Goal: Information Seeking & Learning: Check status

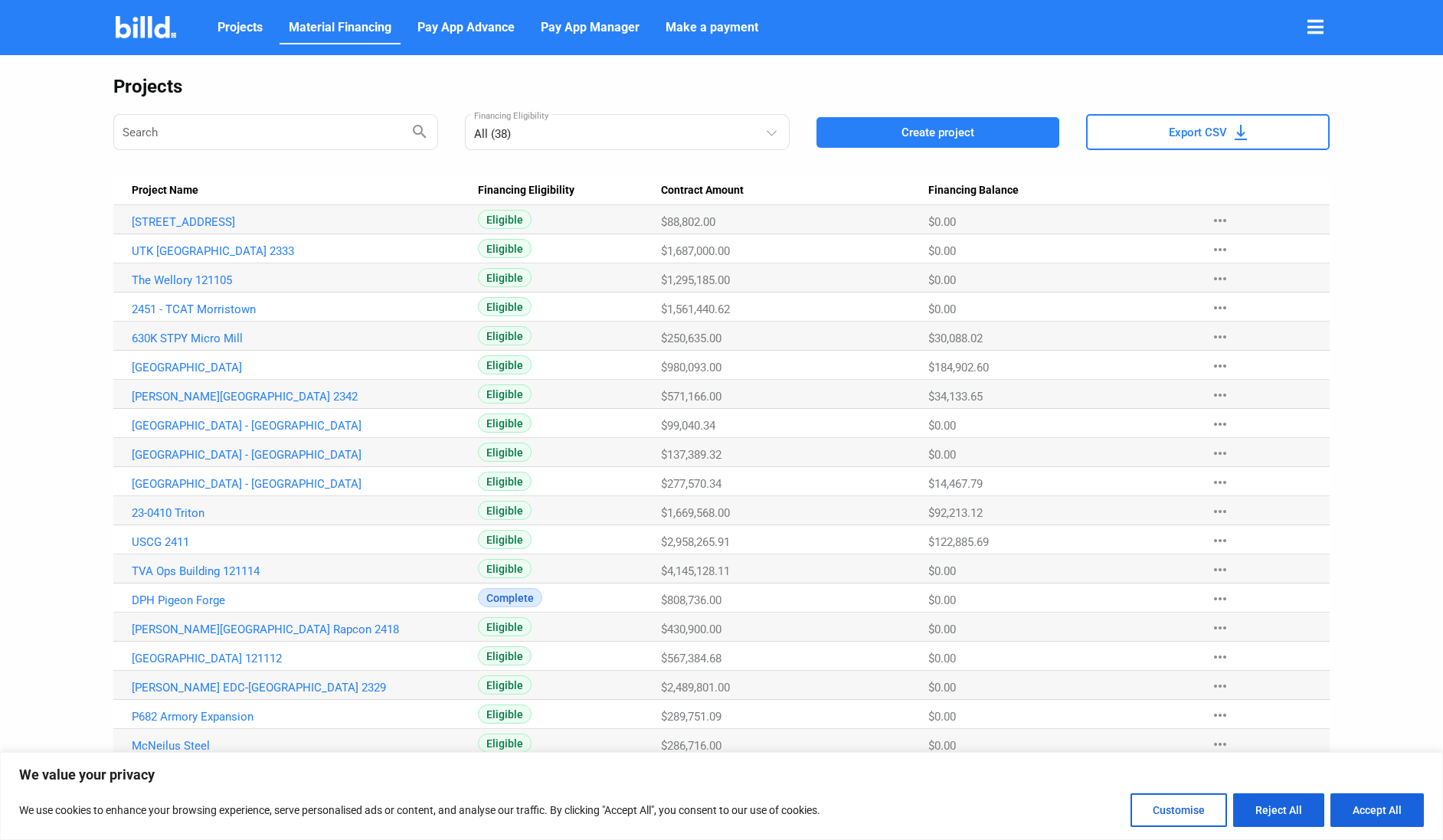
click at [371, 21] on span "Material Financing" at bounding box center [340, 28] width 102 height 18
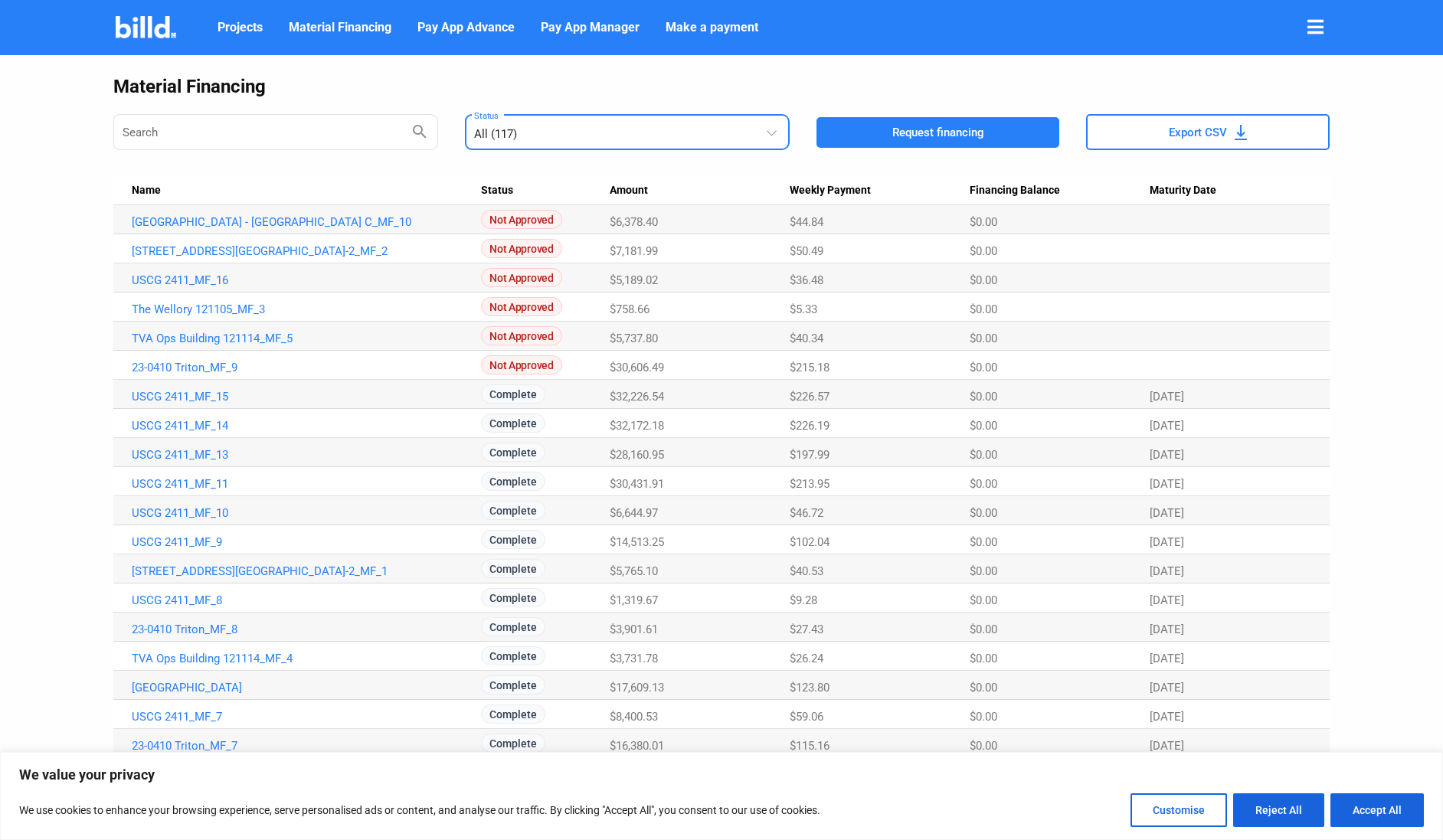
click at [743, 133] on div "All (117)" at bounding box center [620, 131] width 291 height 20
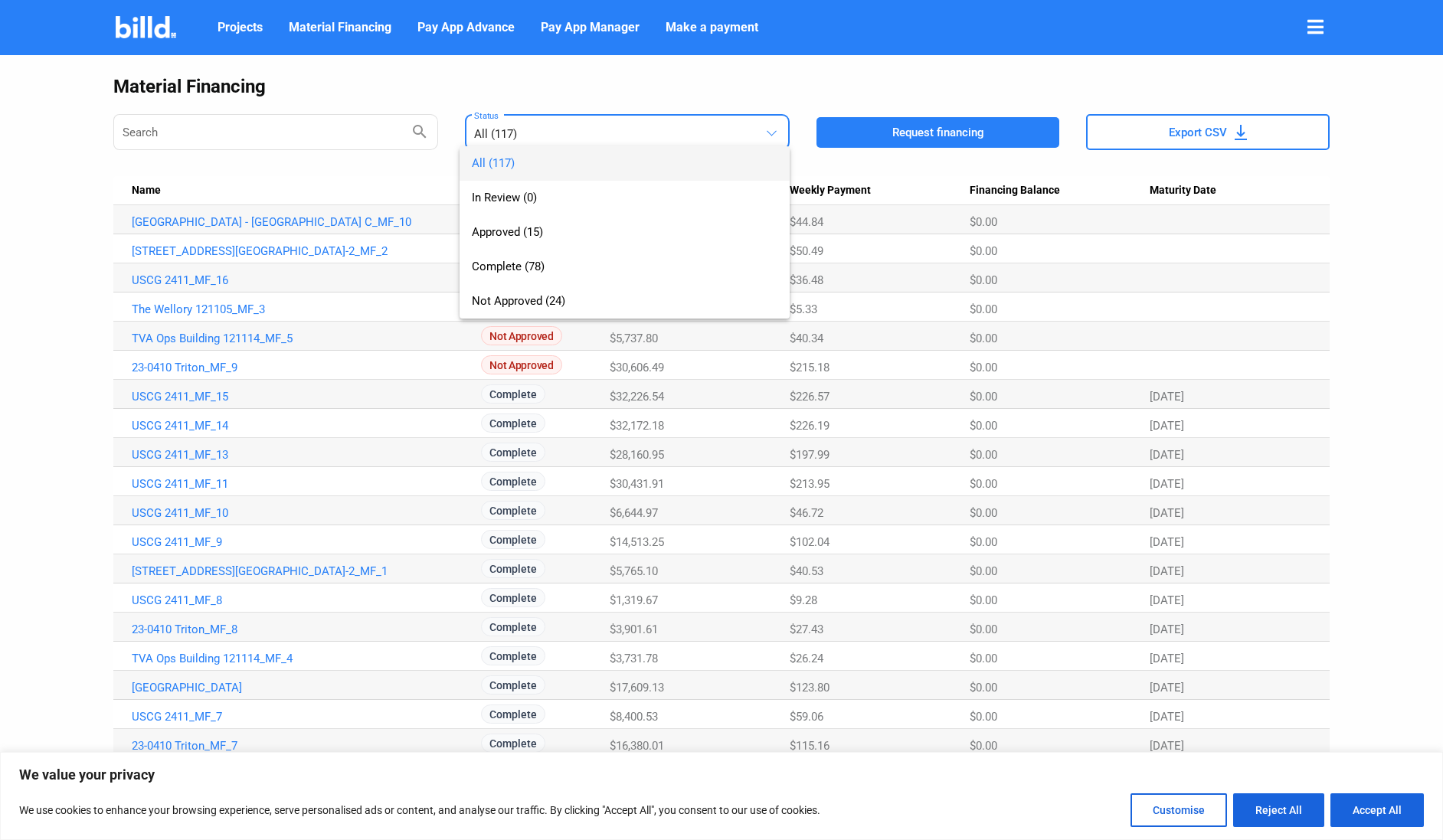
click at [741, 133] on div "All (117) In Review (0) Approved (15) Complete (78) Not Approved (24)" at bounding box center [612, 217] width 306 height 203
click at [761, 117] on div "All (117) In Review (0) Approved (15) Complete (78) Not Approved (24)" at bounding box center [612, 217] width 306 height 203
click at [680, 74] on div at bounding box center [721, 420] width 1443 height 840
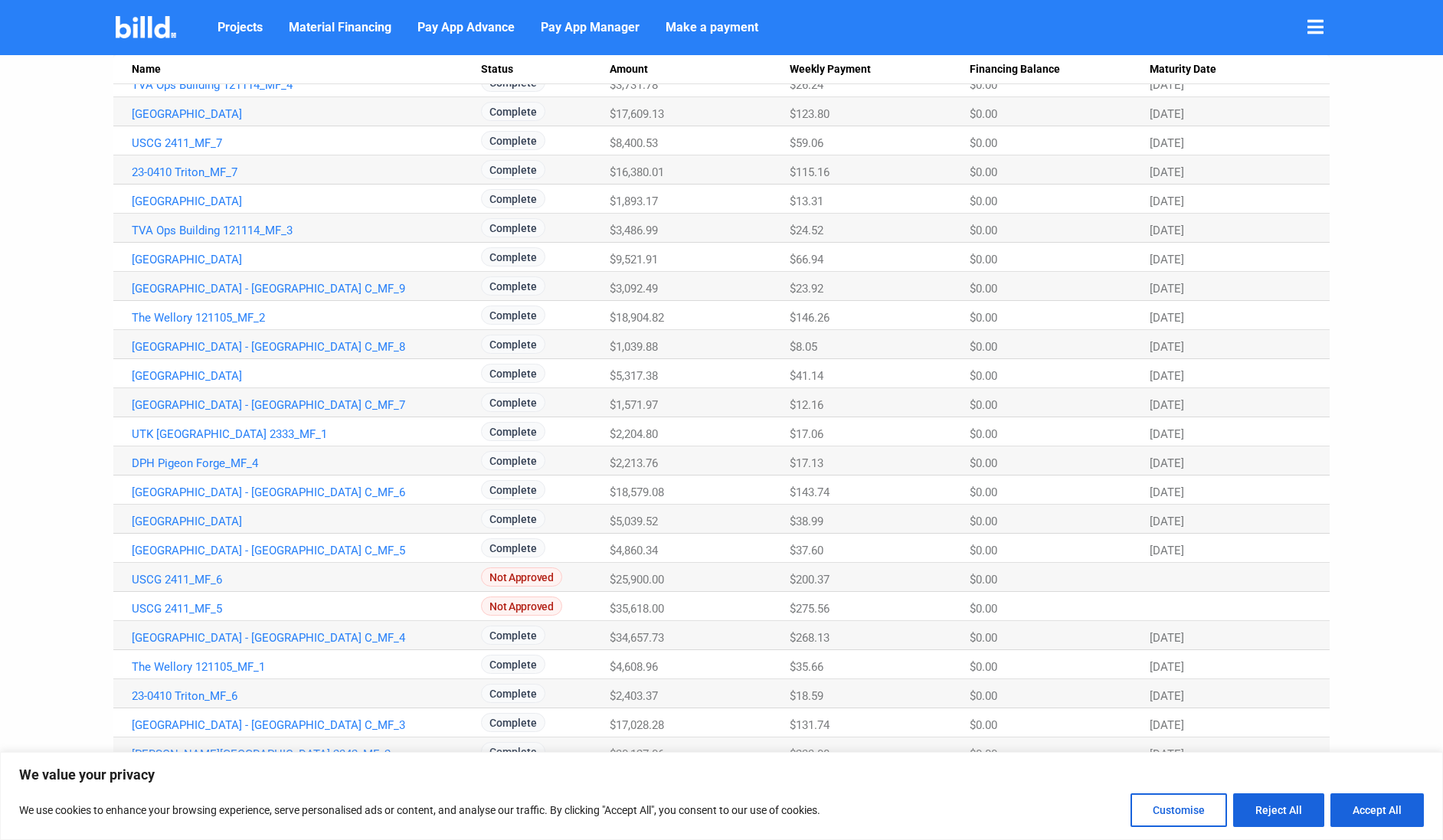
scroll to position [607, 0]
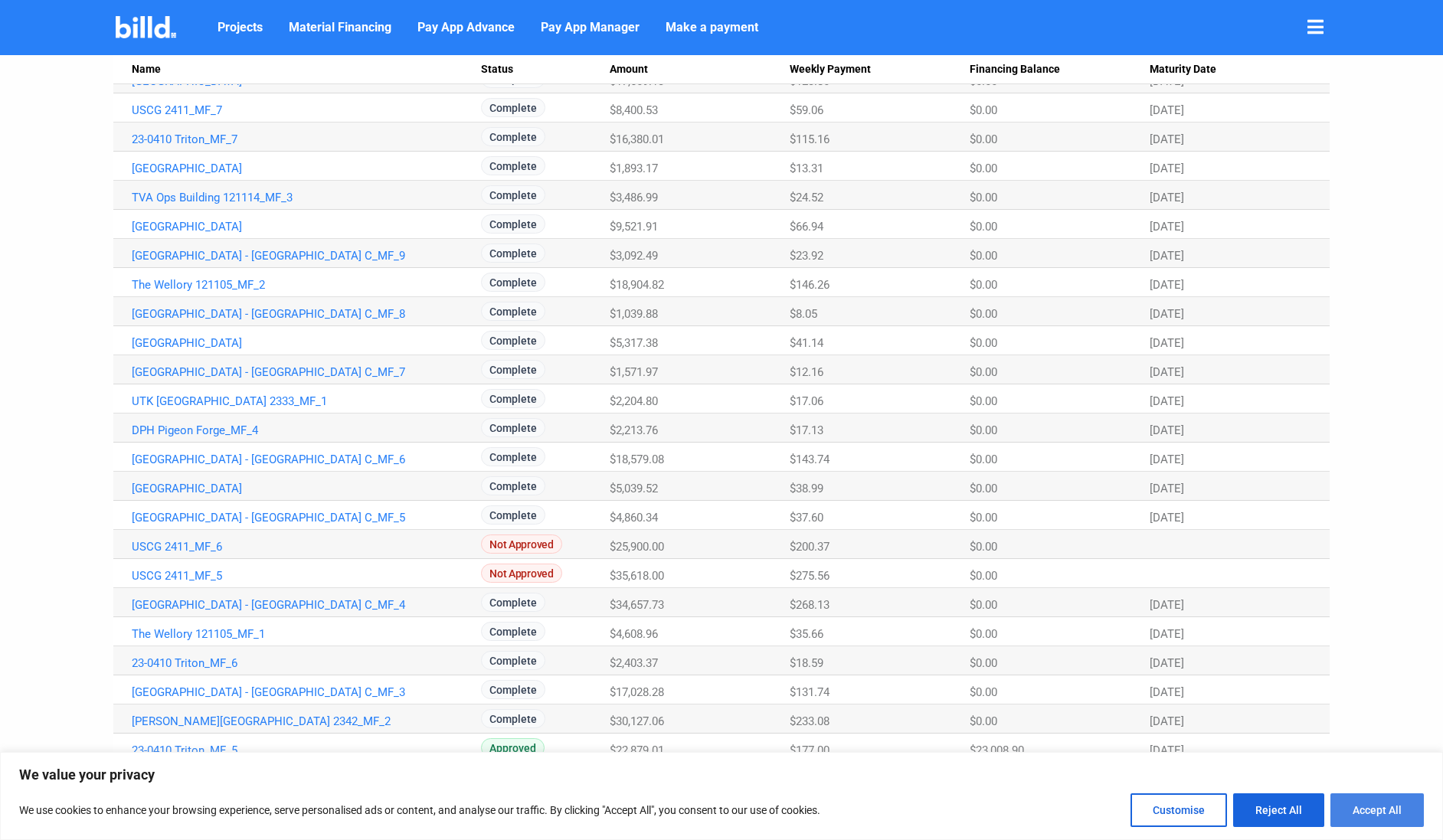
click at [1375, 812] on button "Accept All" at bounding box center [1377, 810] width 93 height 34
checkbox input "true"
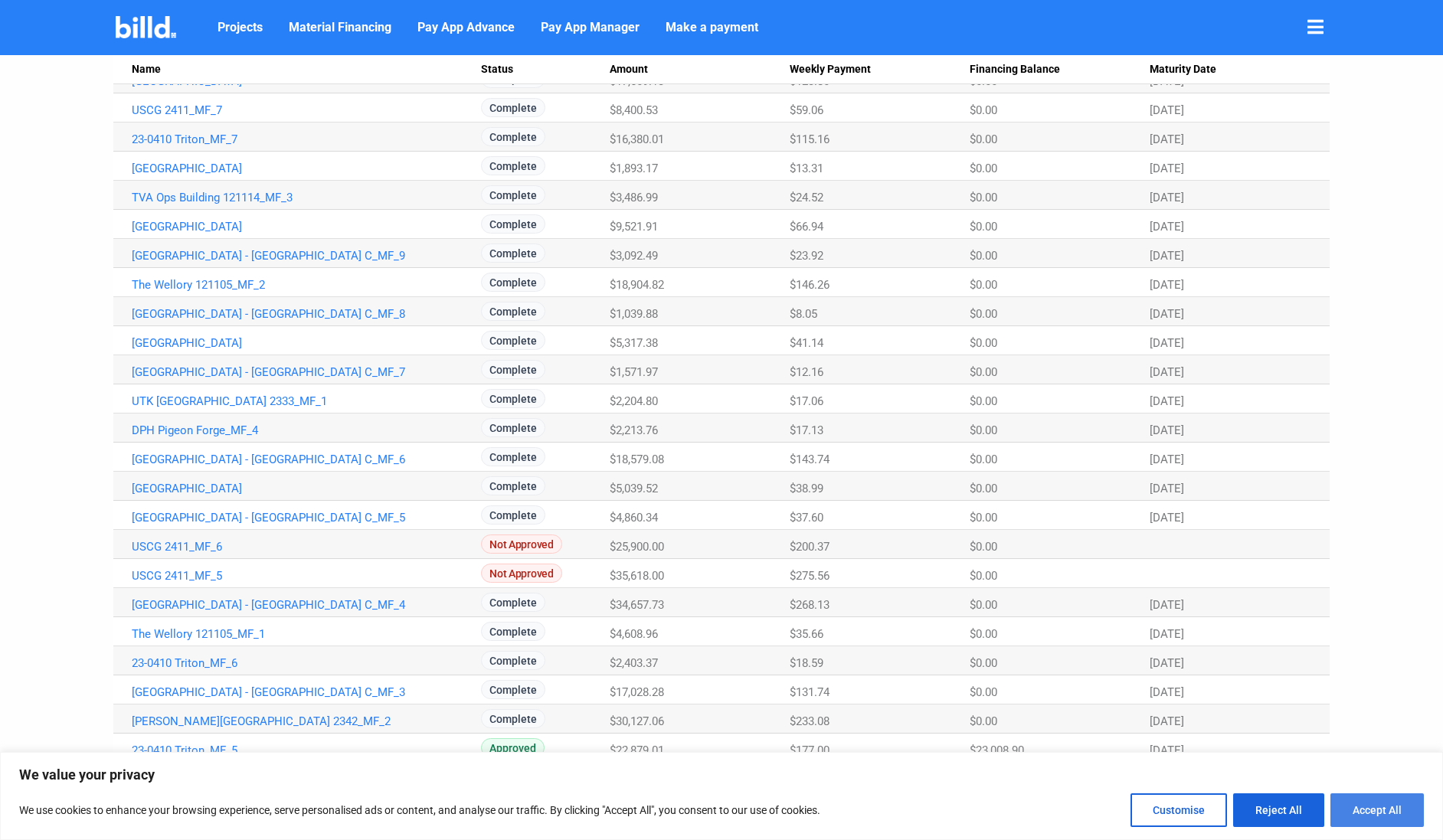
checkbox input "true"
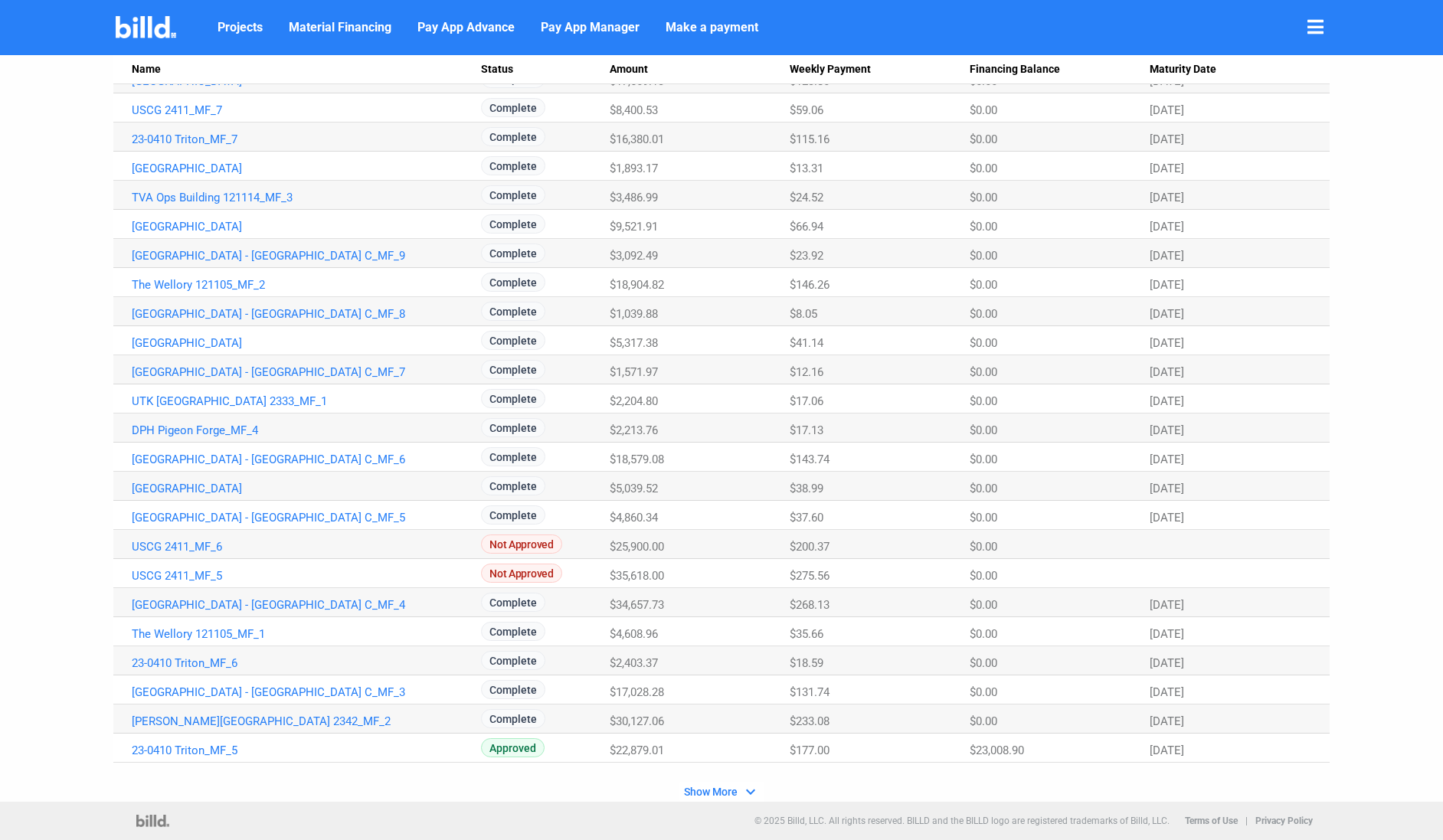
click at [721, 789] on span "Show More" at bounding box center [711, 791] width 54 height 13
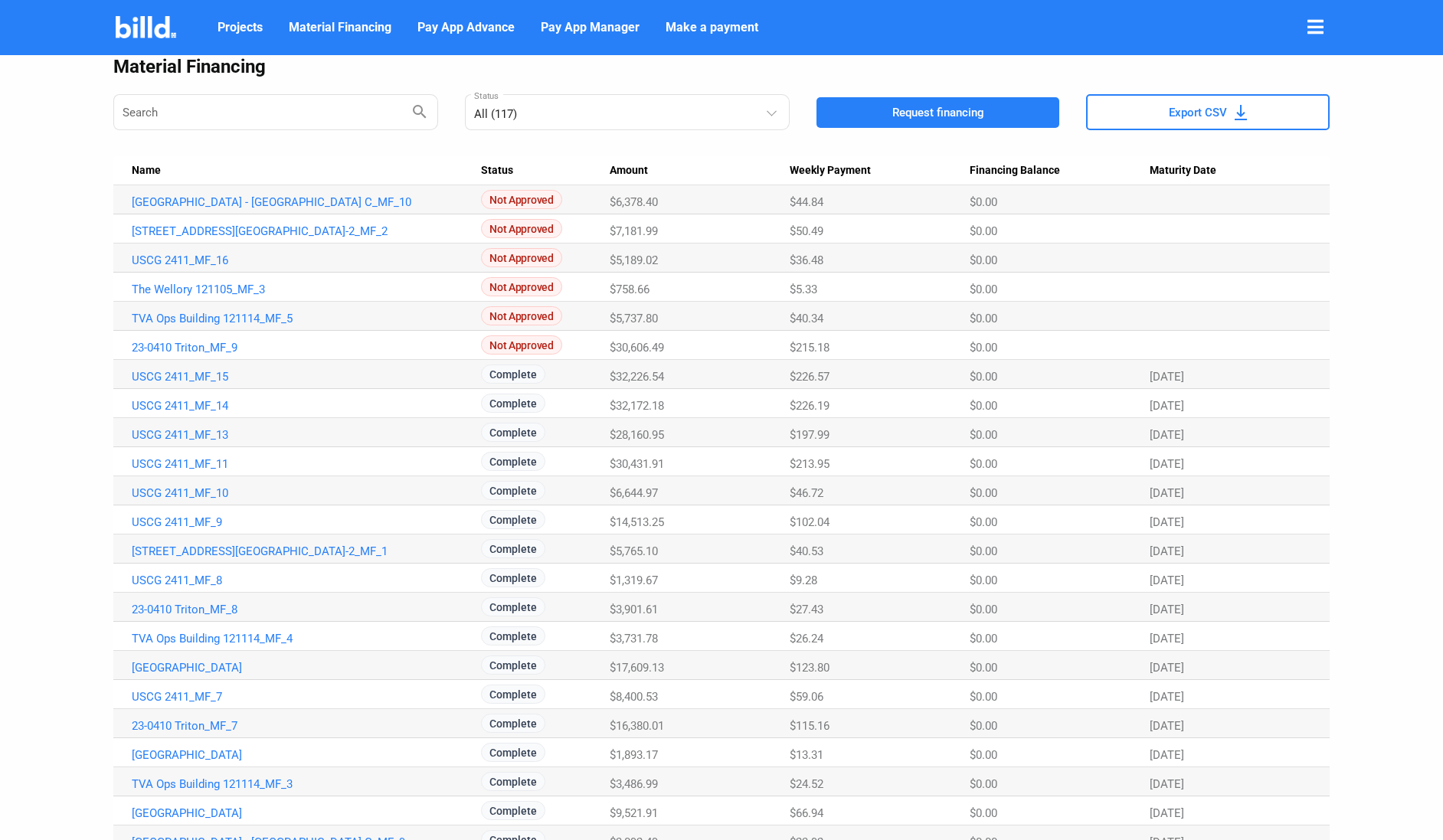
scroll to position [0, 0]
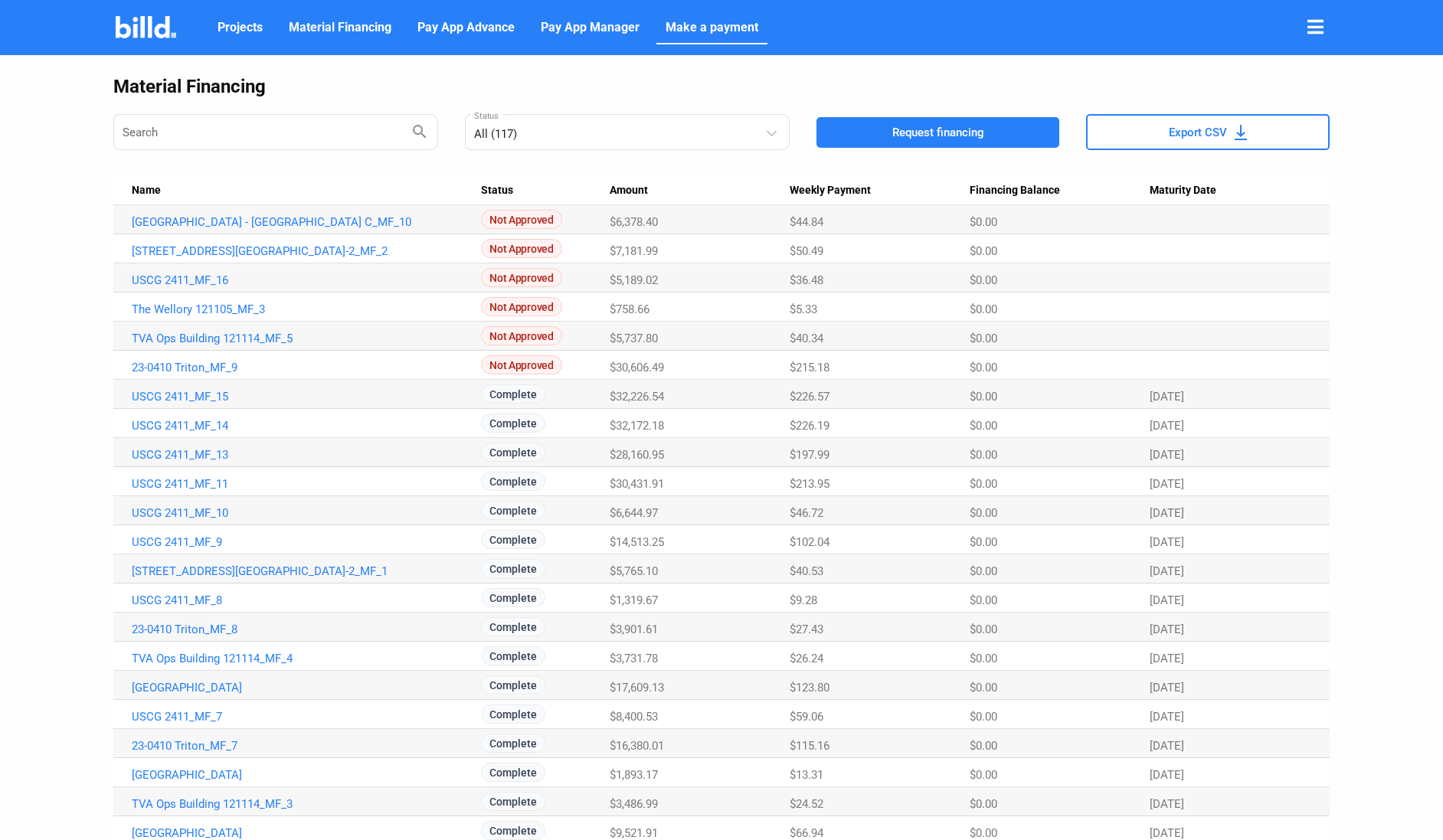
click at [730, 23] on span "Make a payment" at bounding box center [712, 28] width 92 height 18
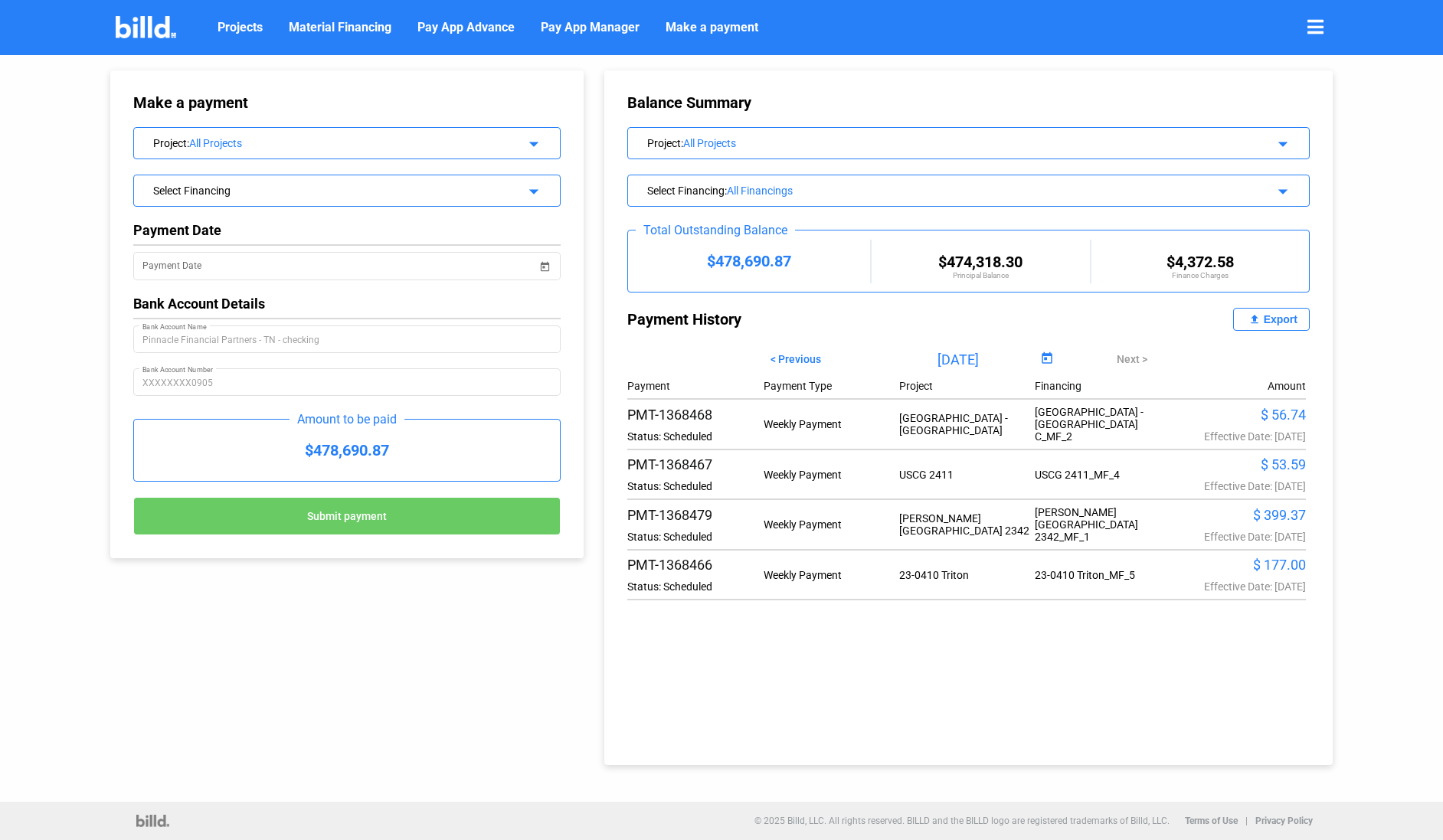
click at [1314, 21] on icon at bounding box center [1315, 27] width 16 height 18
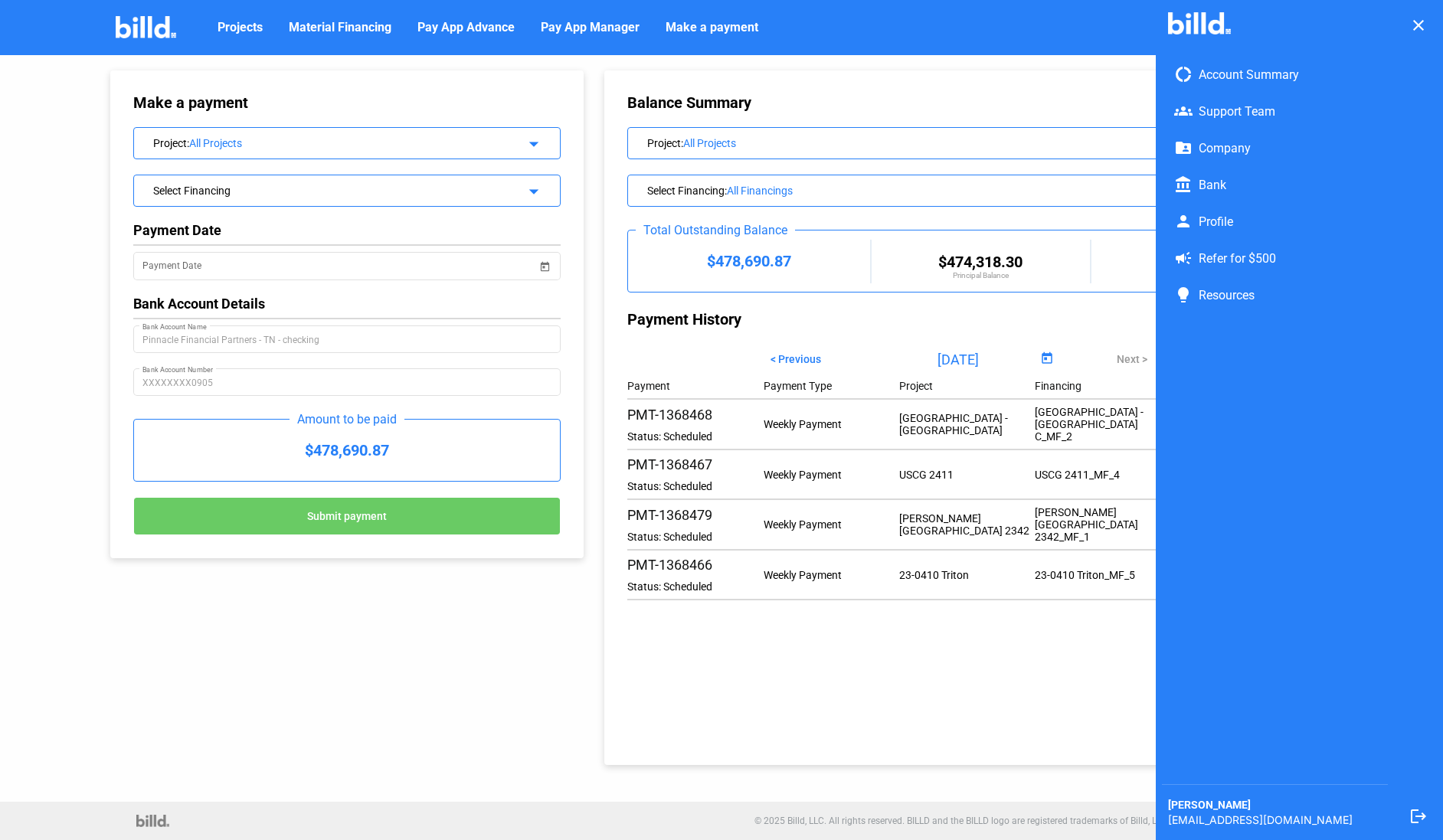
click at [1239, 74] on span "donut_large Account Summary" at bounding box center [1274, 75] width 226 height 37
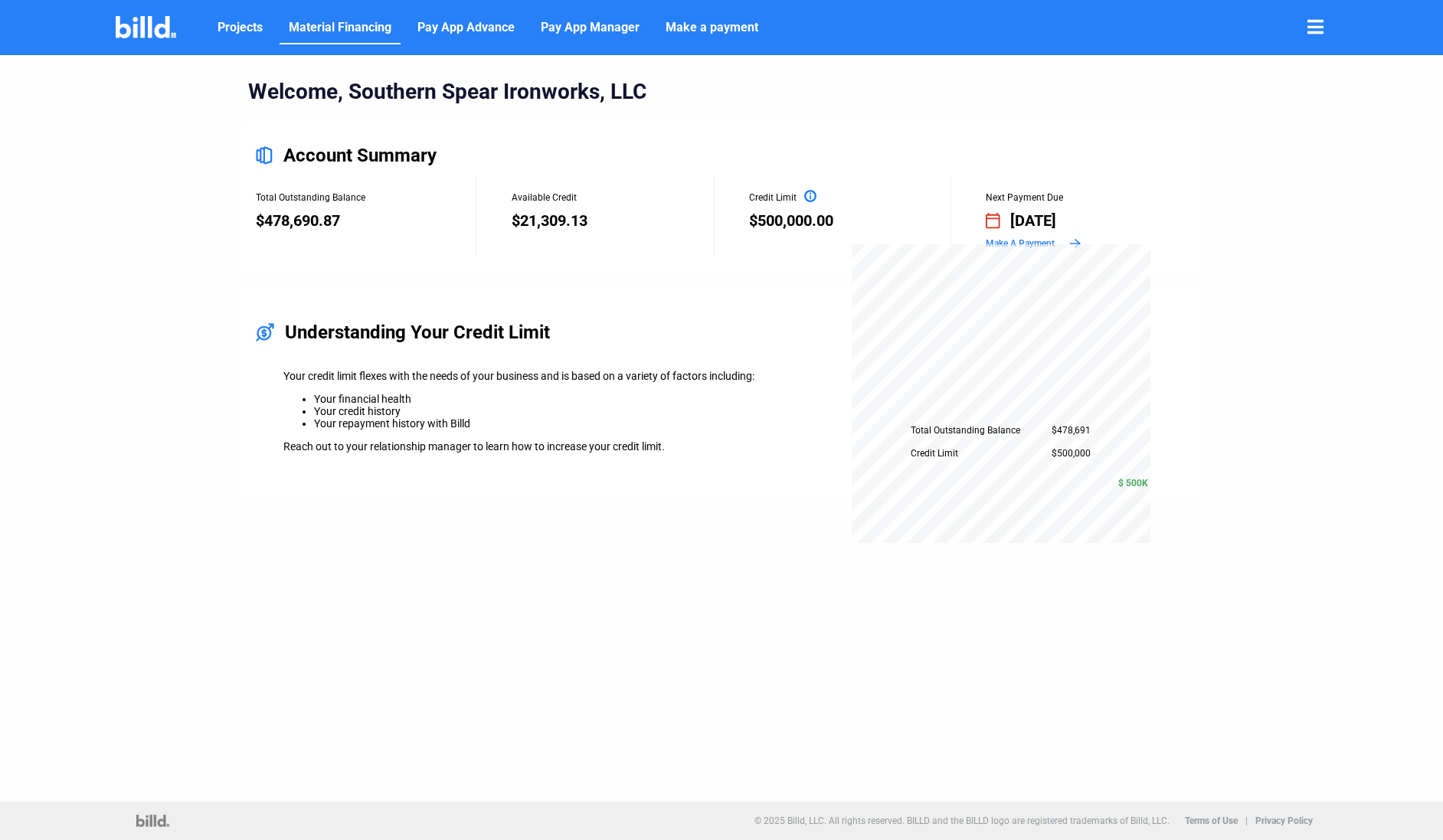
click at [337, 29] on span "Material Financing" at bounding box center [340, 28] width 102 height 18
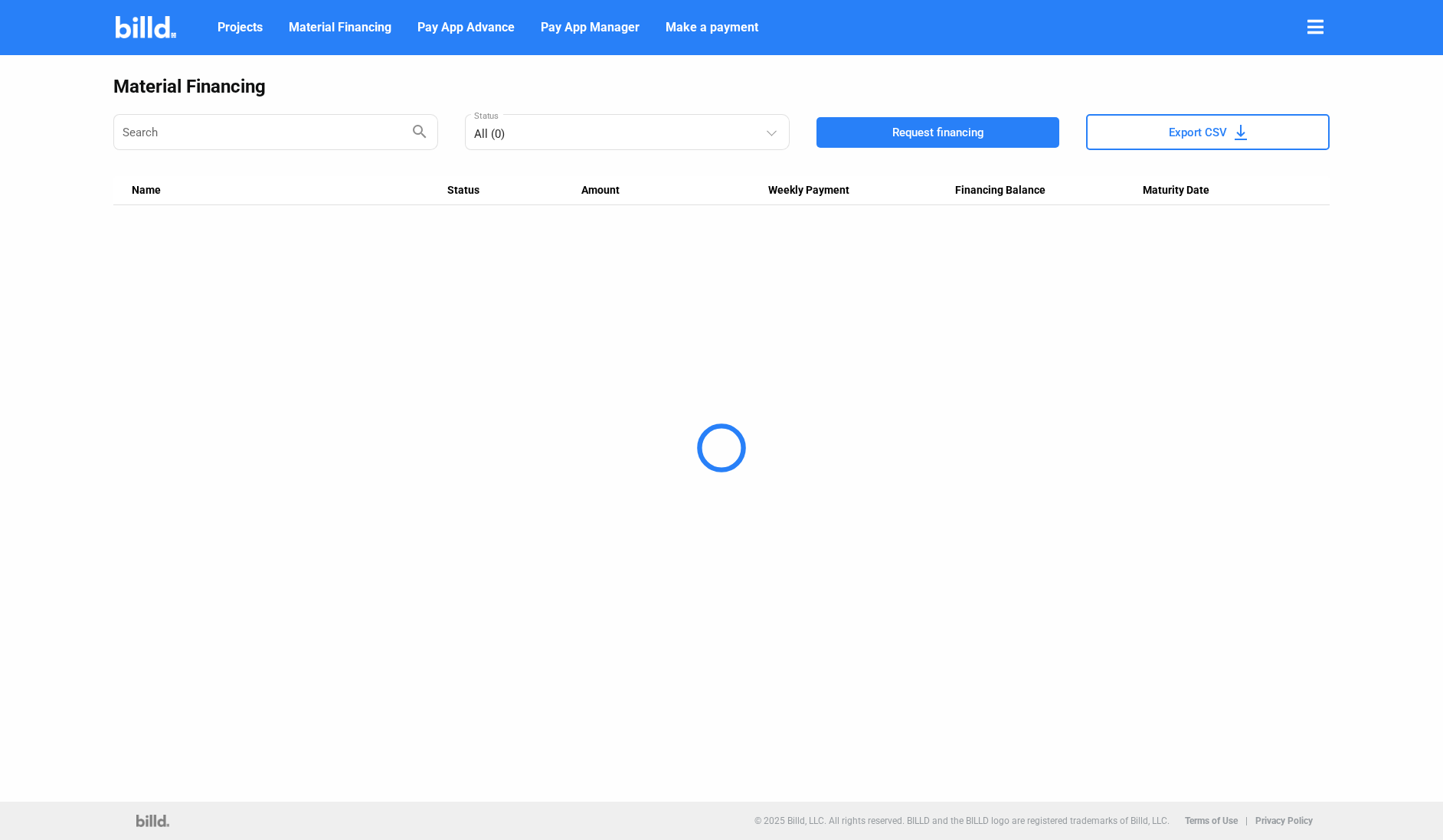
click at [596, 133] on div at bounding box center [721, 447] width 1443 height 785
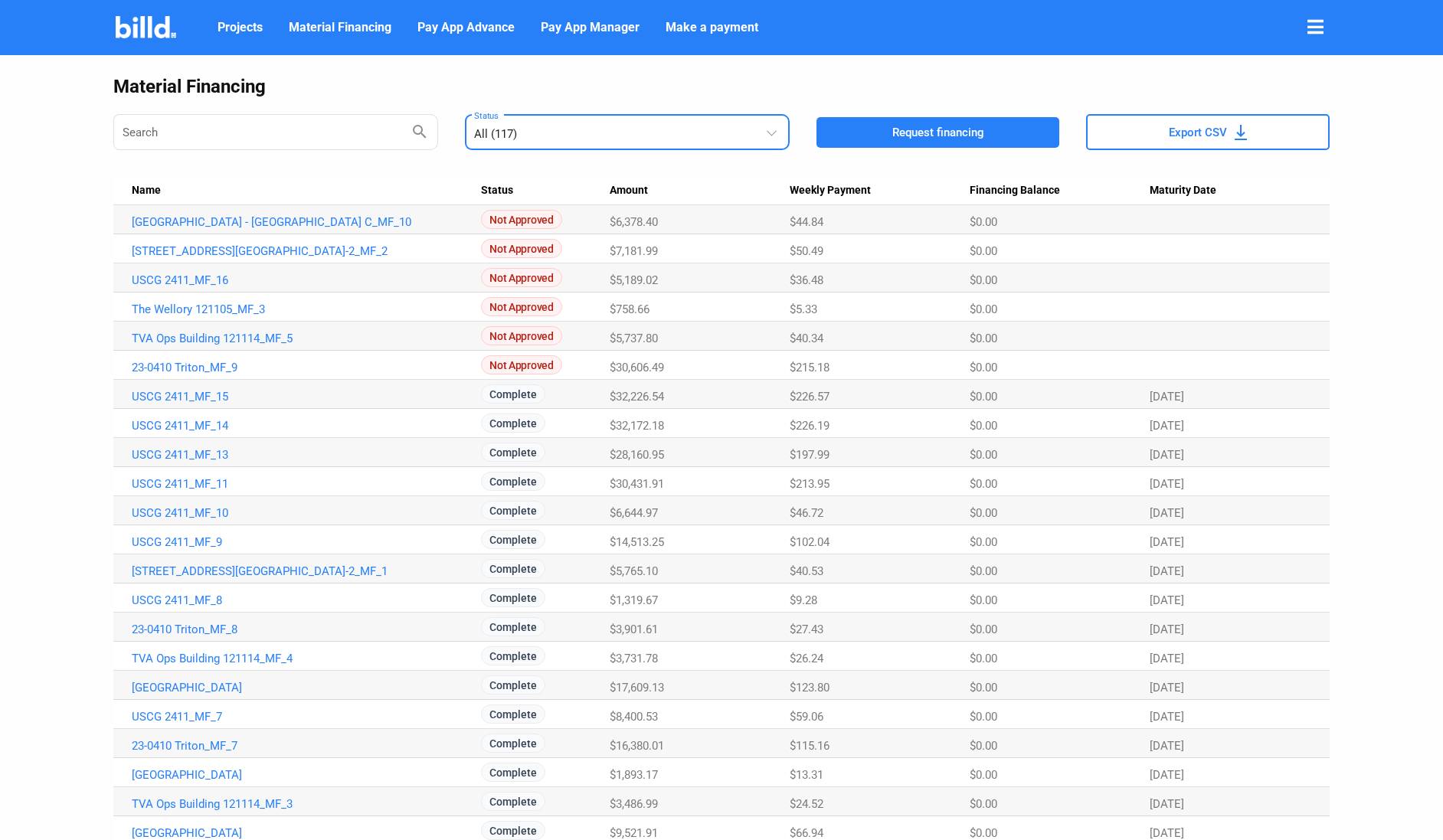
click at [751, 133] on div "All (117)" at bounding box center [620, 131] width 291 height 20
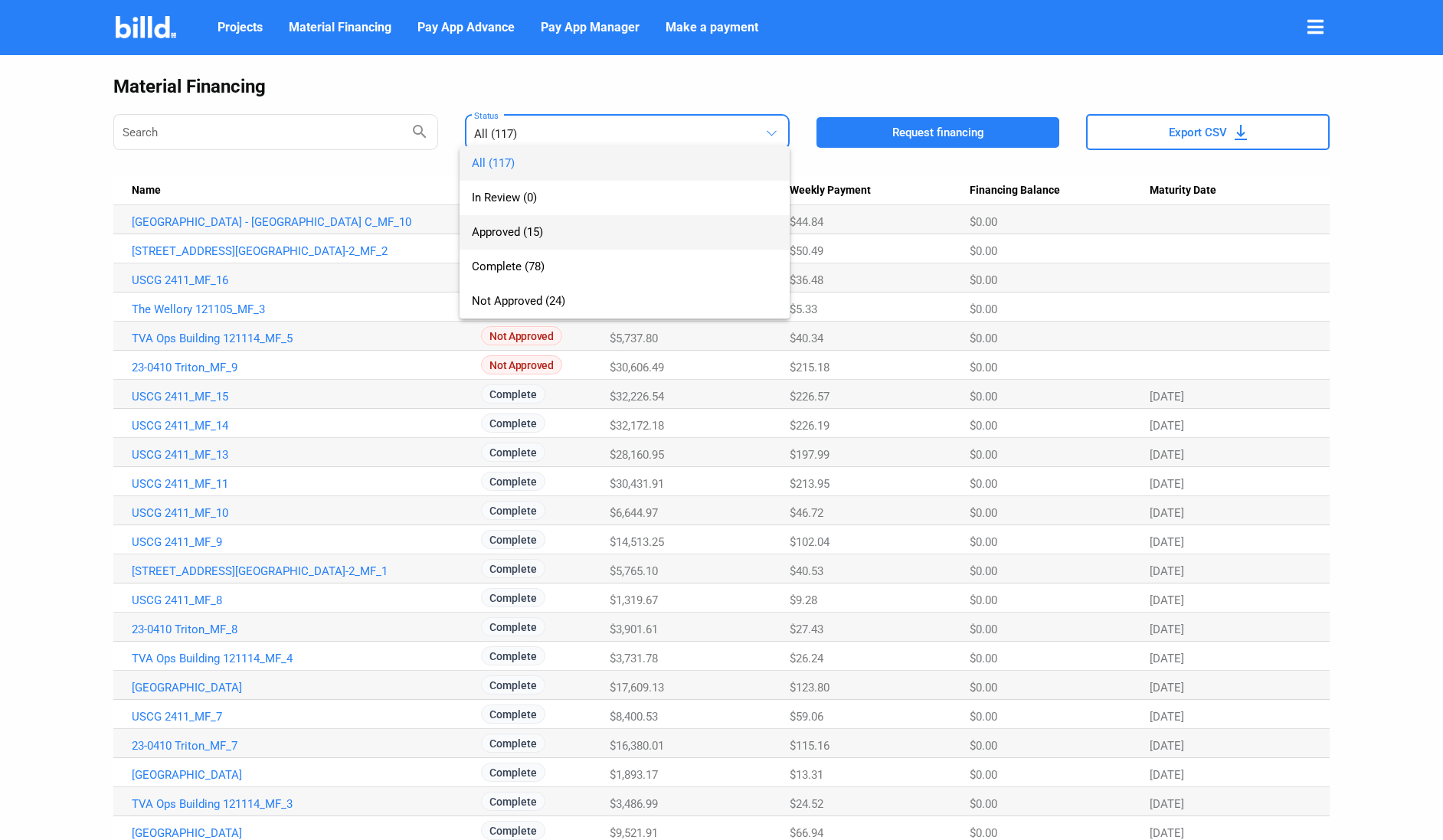
click at [576, 237] on span "Approved (15)" at bounding box center [625, 232] width 306 height 34
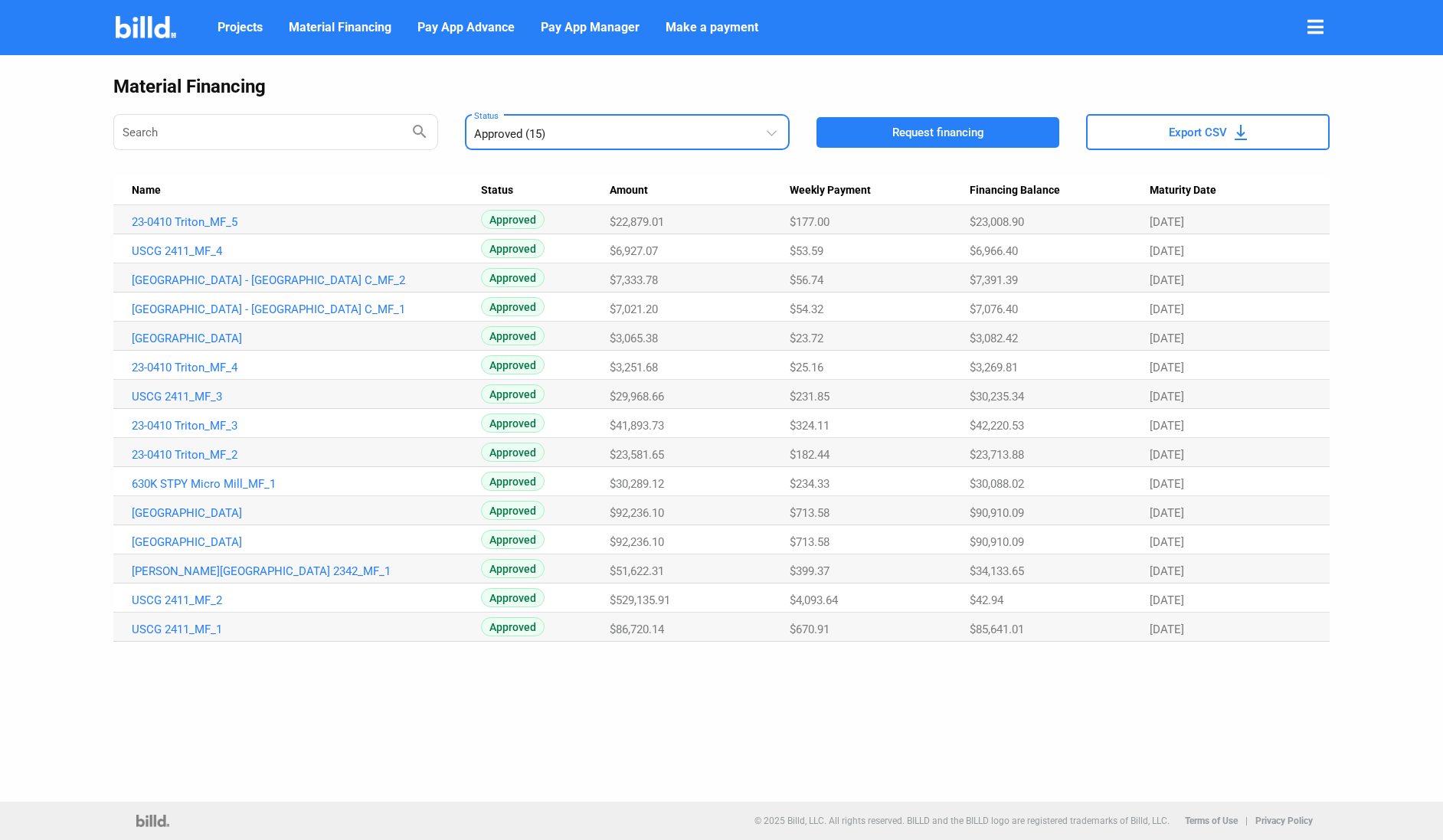
click at [1164, 190] on span "Maturity Date" at bounding box center [1182, 190] width 66 height 13
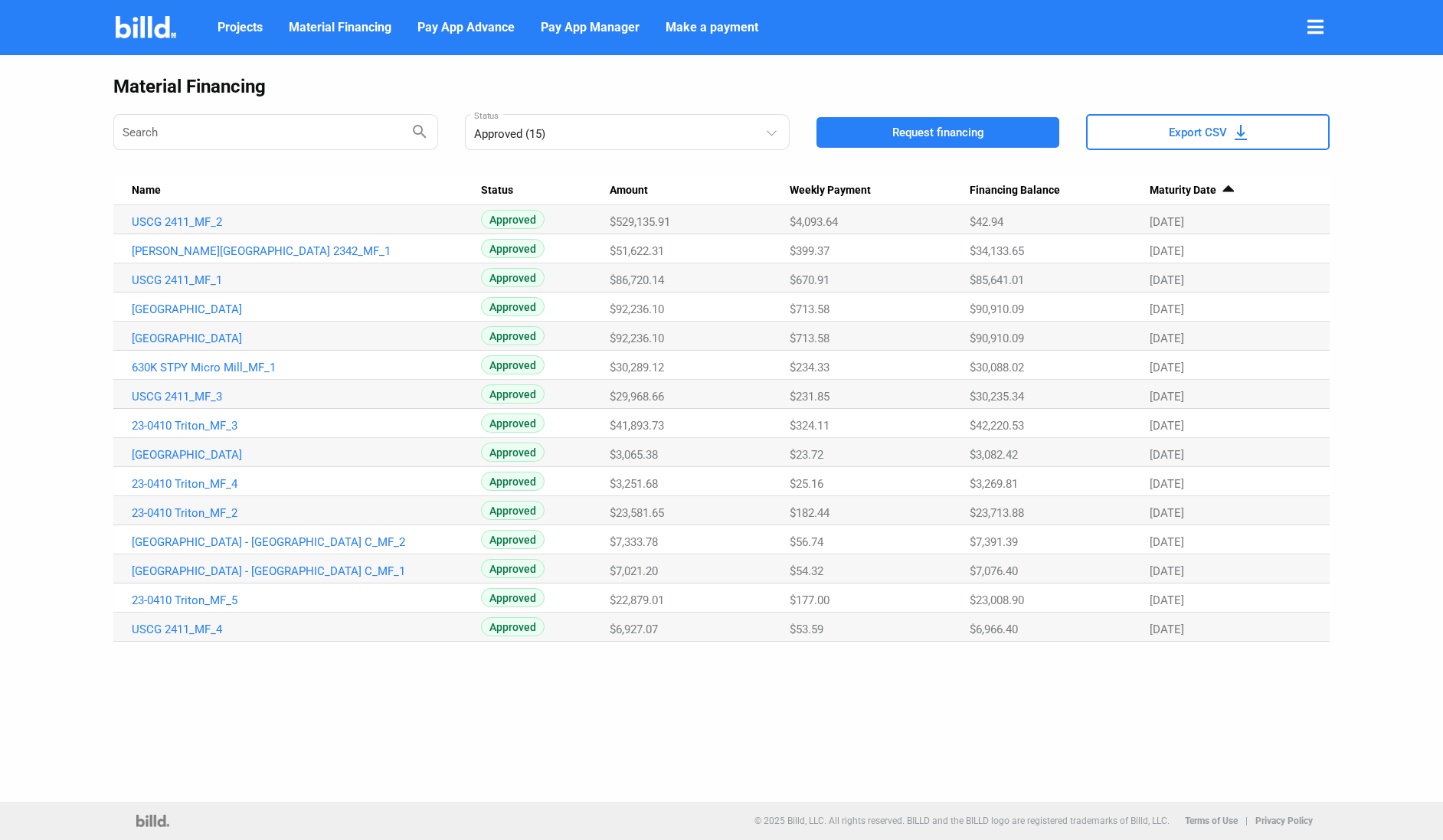
click at [1314, 31] on icon at bounding box center [1315, 27] width 16 height 18
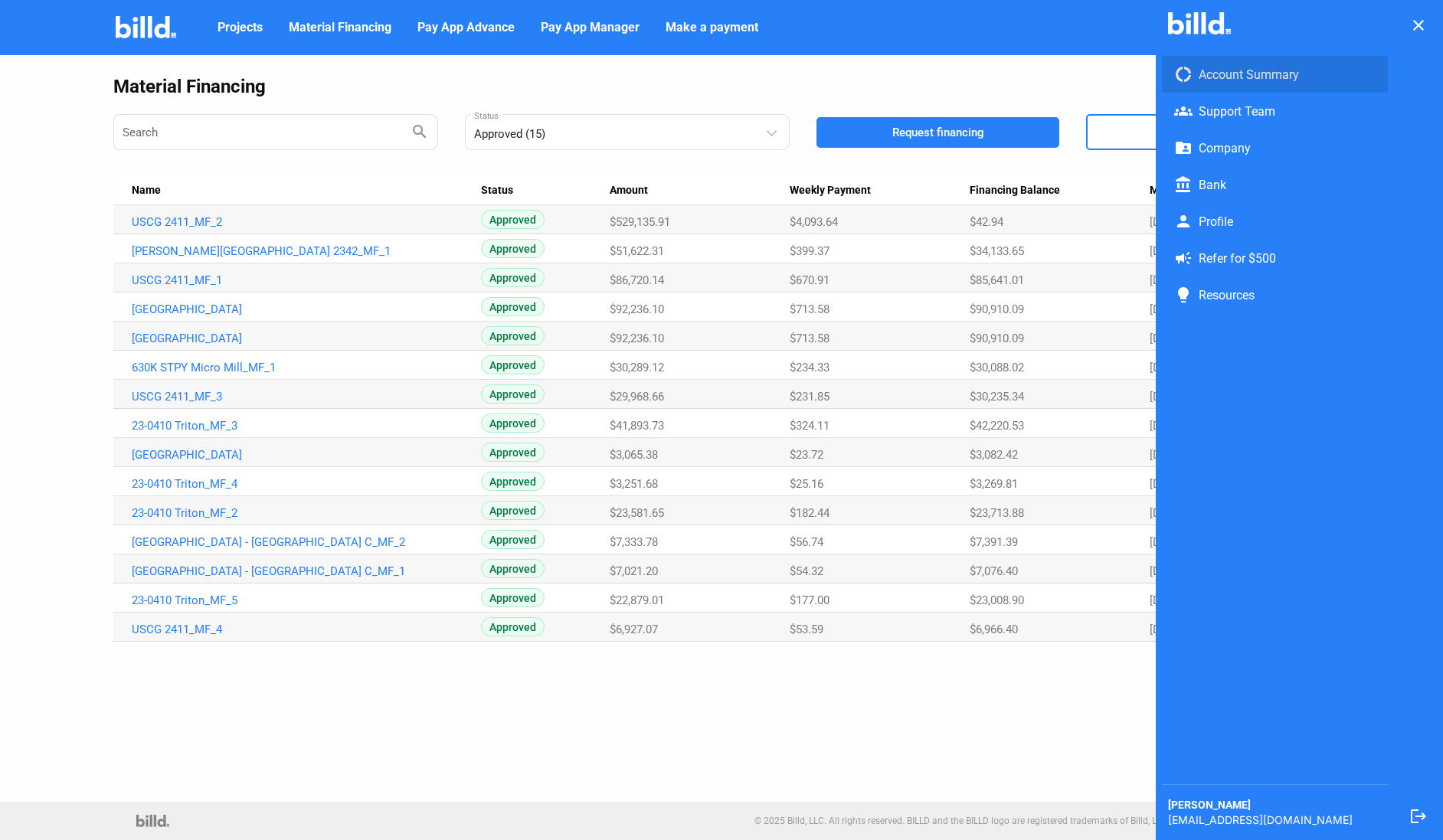
click at [1275, 64] on span "donut_large Account Summary" at bounding box center [1274, 75] width 226 height 37
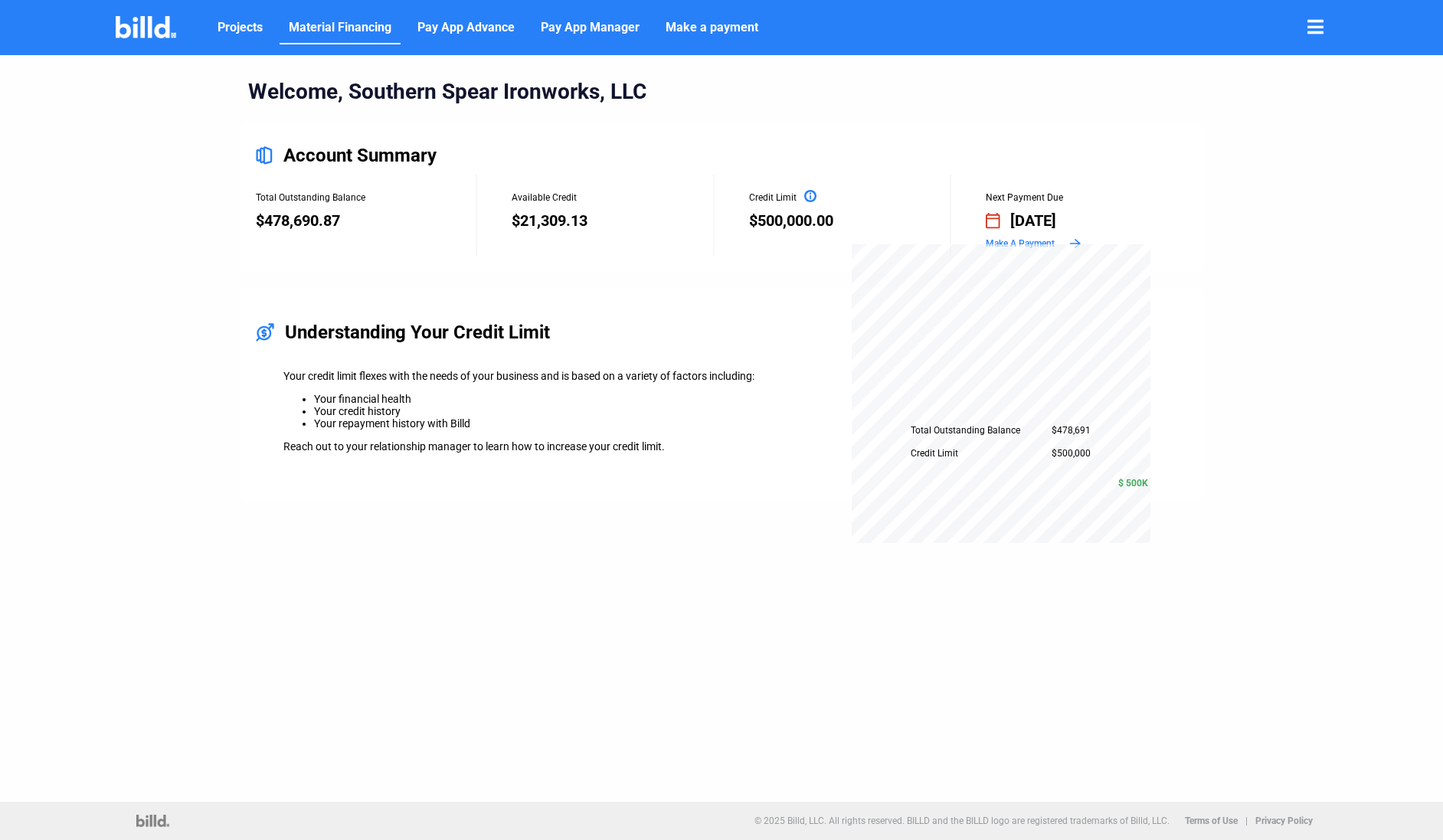
click at [299, 34] on span "Material Financing" at bounding box center [340, 28] width 102 height 18
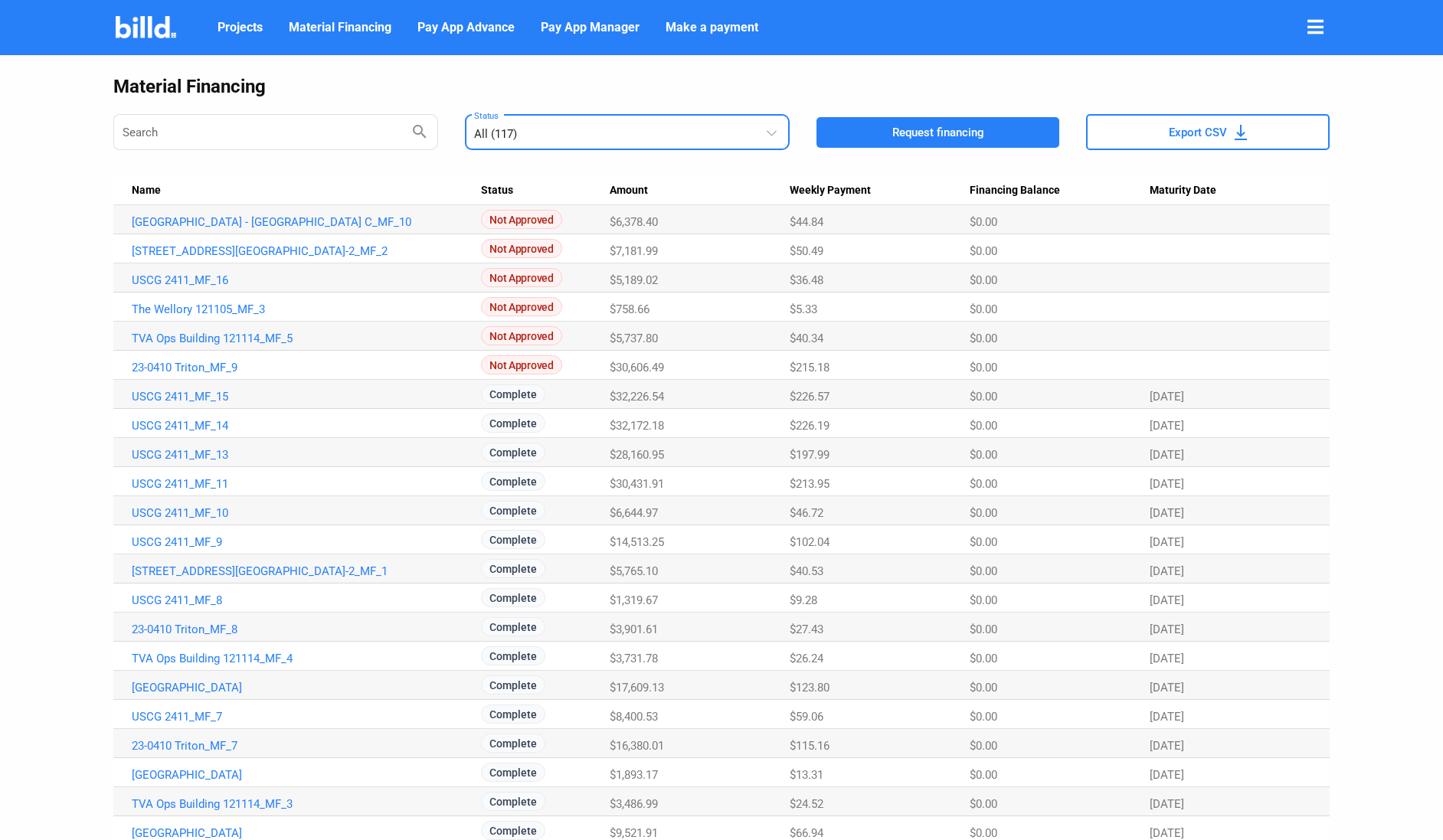
click at [690, 131] on div "All (117)" at bounding box center [620, 131] width 291 height 20
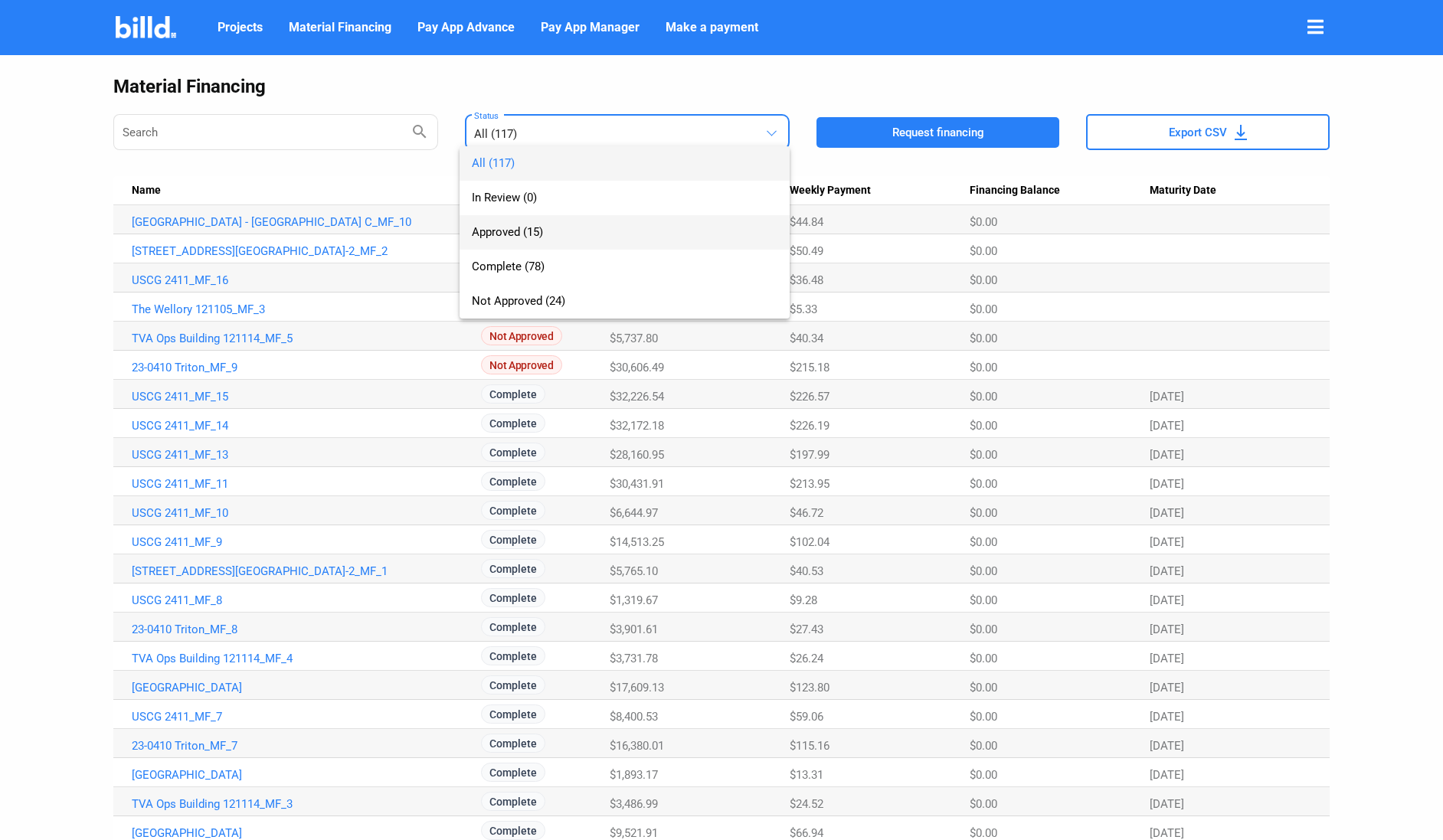
click at [568, 224] on span "Approved (15)" at bounding box center [625, 232] width 306 height 34
